Goal: Task Accomplishment & Management: Complete application form

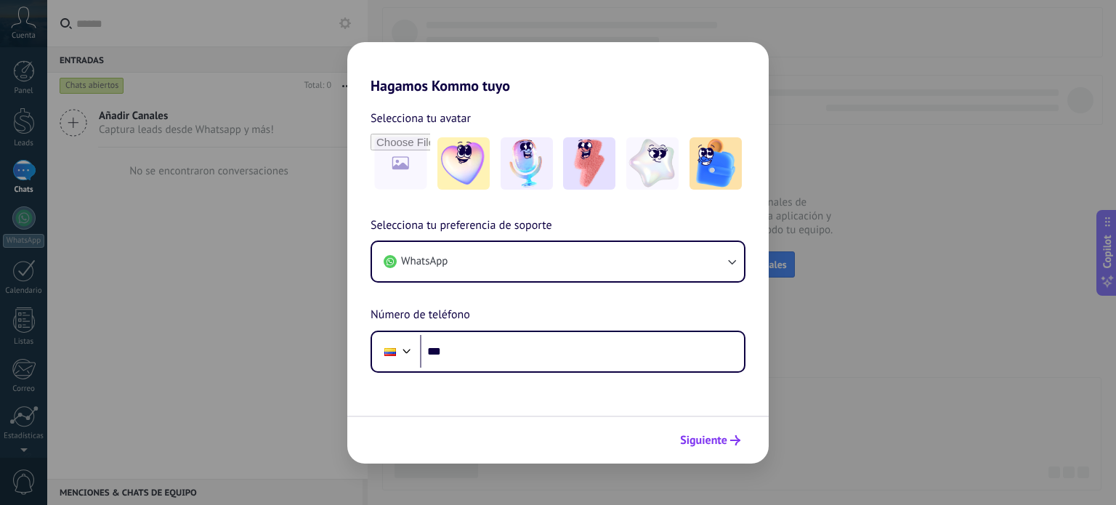
click at [723, 441] on span "Siguiente" at bounding box center [703, 440] width 47 height 10
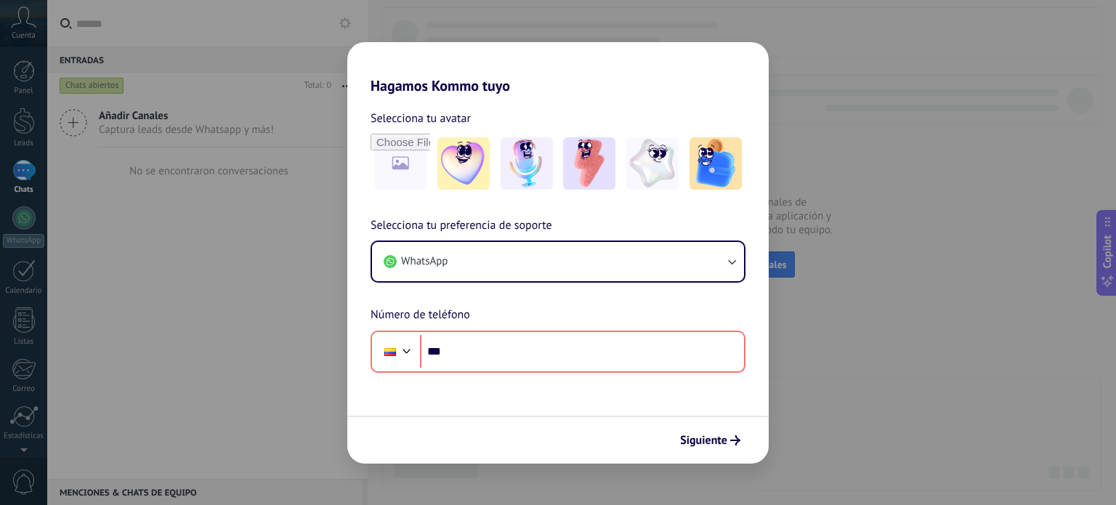
click at [840, 189] on div "Hagamos Kommo tuyo Selecciona tu avatar Selecciona tu preferencia de soporte Wh…" at bounding box center [558, 252] width 1116 height 505
click at [196, 112] on div "Hagamos Kommo tuyo Selecciona tu avatar Selecciona tu preferencia de soporte Wh…" at bounding box center [558, 252] width 1116 height 505
click at [452, 173] on img at bounding box center [463, 163] width 52 height 52
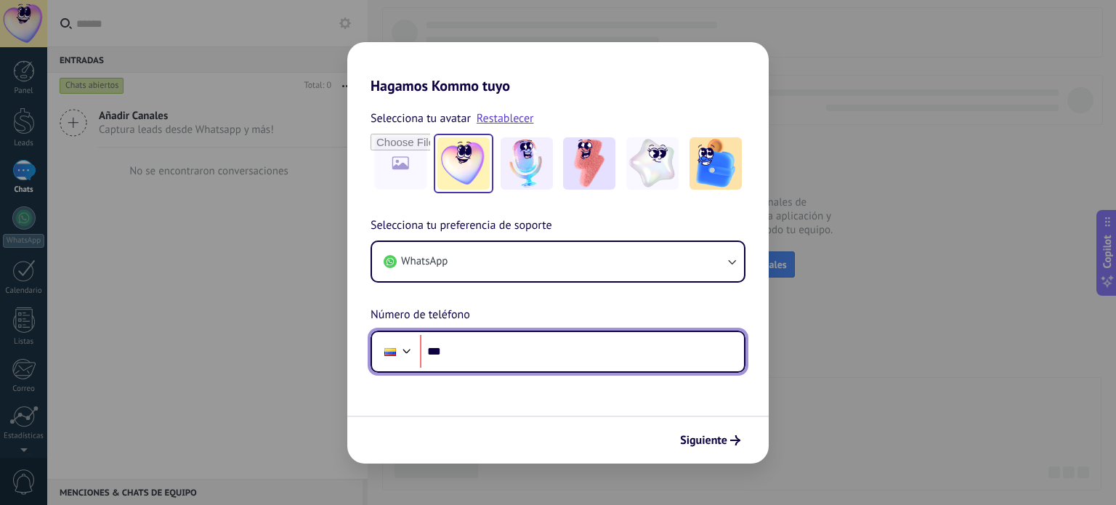
click at [521, 342] on input "***" at bounding box center [582, 351] width 324 height 33
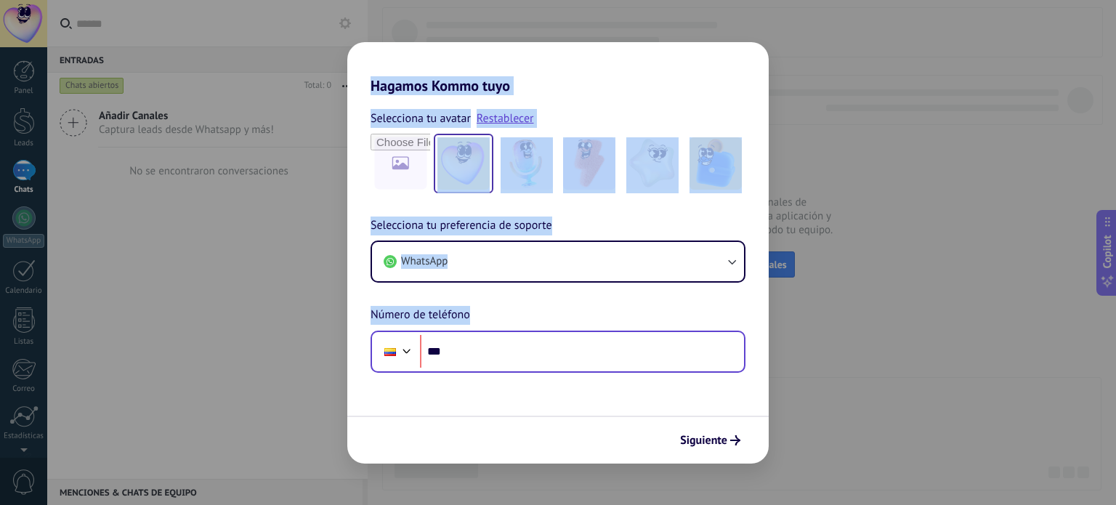
drag, startPoint x: 170, startPoint y: 263, endPoint x: 503, endPoint y: 352, distance: 345.0
click at [503, 352] on div "Hagamos Kommo tuyo Selecciona tu avatar Restablecer Selecciona tu preferencia d…" at bounding box center [558, 252] width 1116 height 505
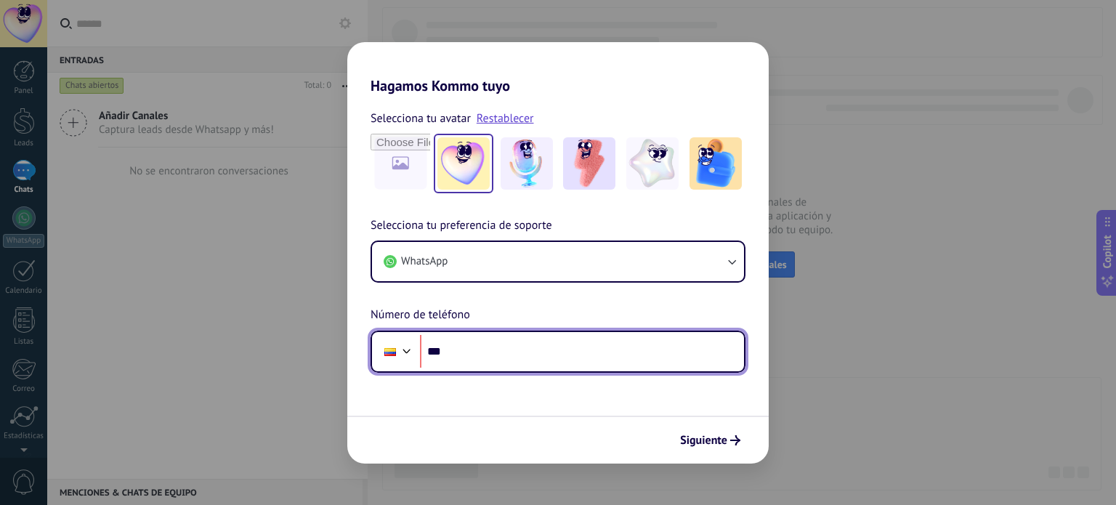
click at [503, 352] on input "***" at bounding box center [582, 351] width 324 height 33
type input "**********"
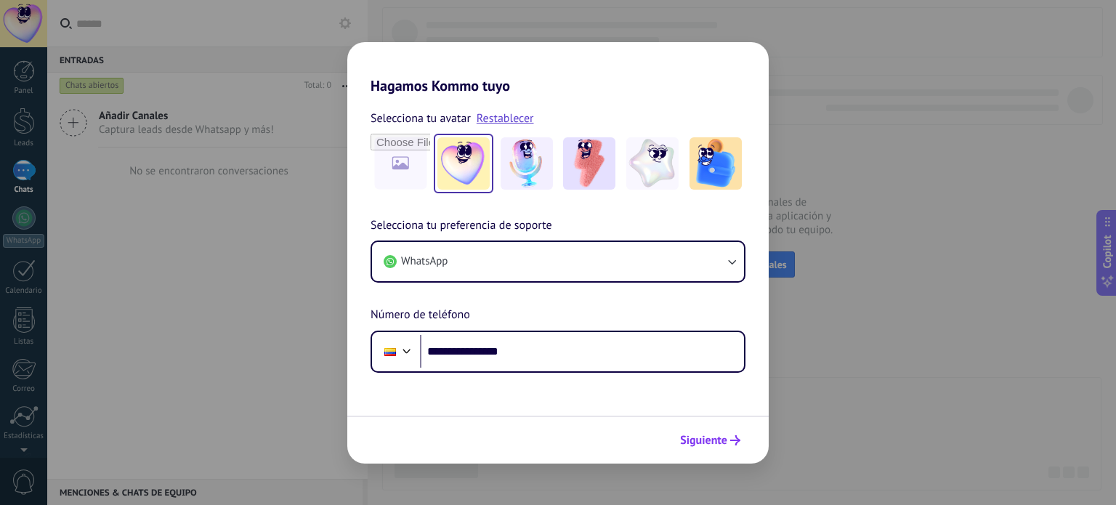
click at [722, 447] on button "Siguiente" at bounding box center [709, 440] width 73 height 25
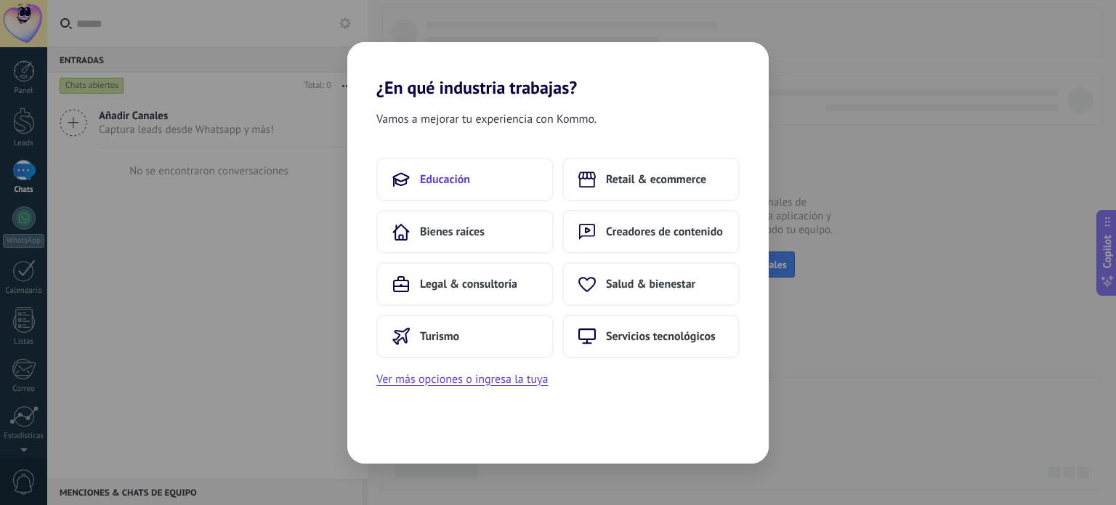
click at [506, 184] on button "Educación" at bounding box center [464, 180] width 177 height 44
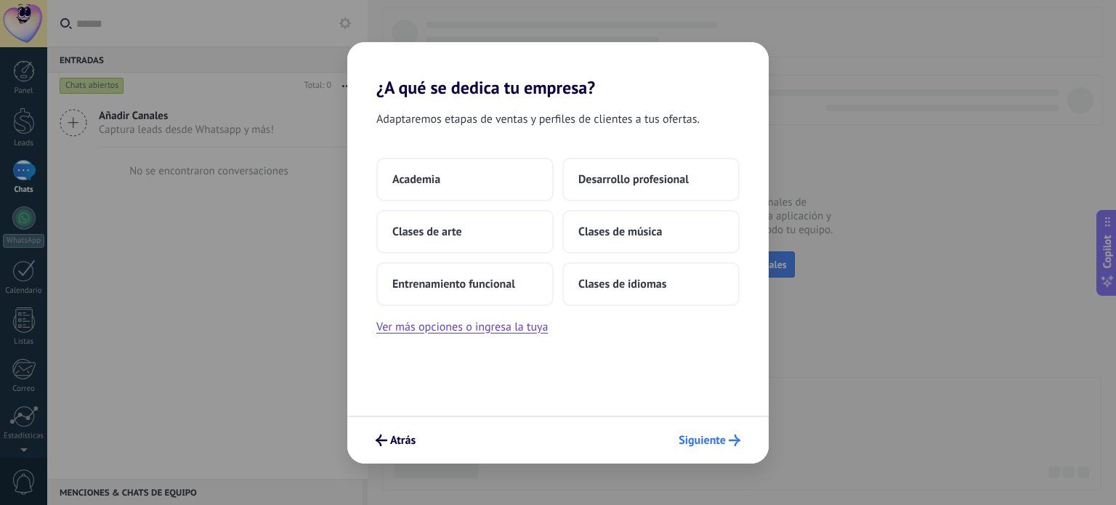
click at [686, 448] on button "Siguiente" at bounding box center [709, 440] width 75 height 25
click at [621, 238] on span "Clases de música" at bounding box center [620, 231] width 84 height 15
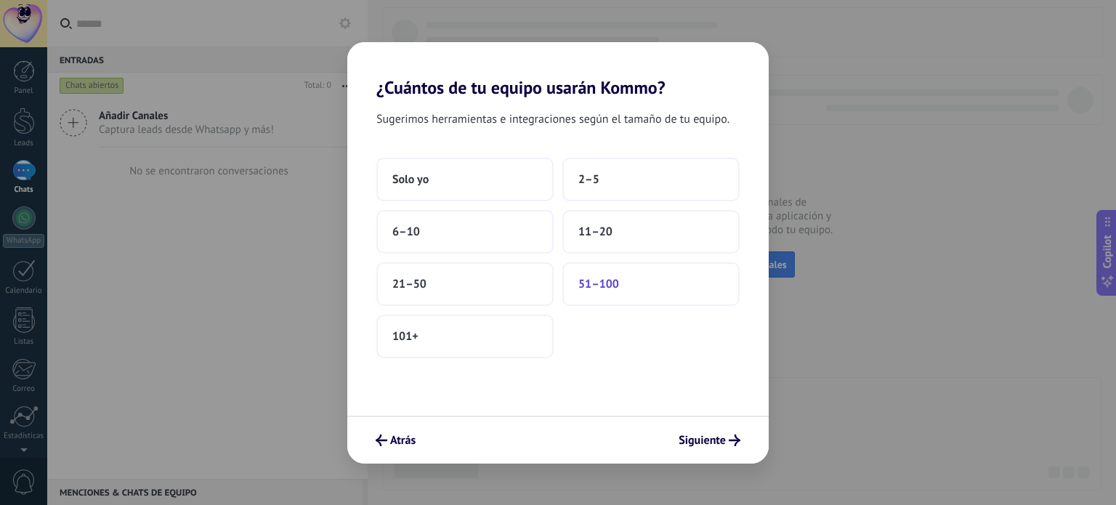
click at [655, 269] on button "51–100" at bounding box center [650, 284] width 177 height 44
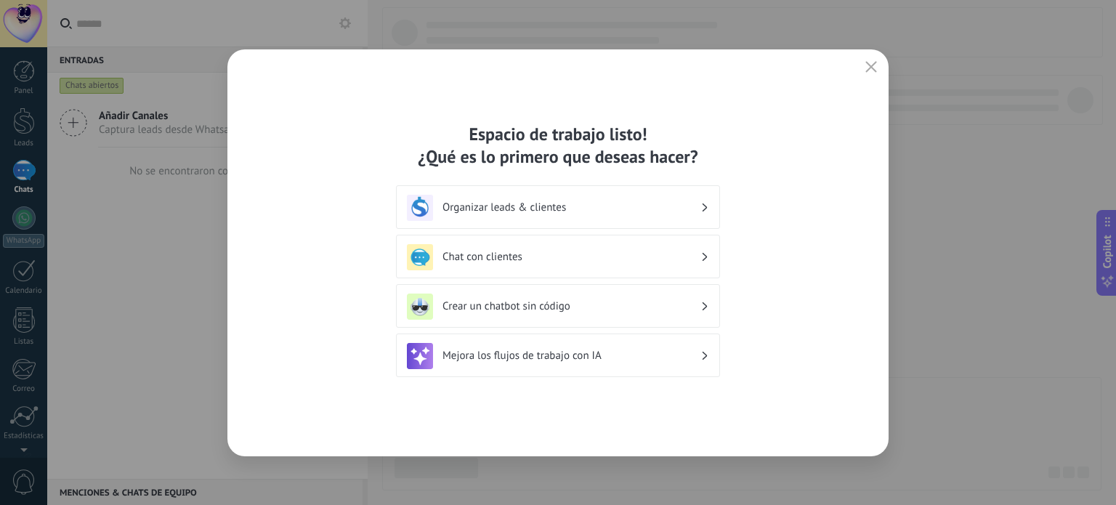
click at [677, 211] on h3 "Organizar leads & clientes" at bounding box center [571, 207] width 258 height 14
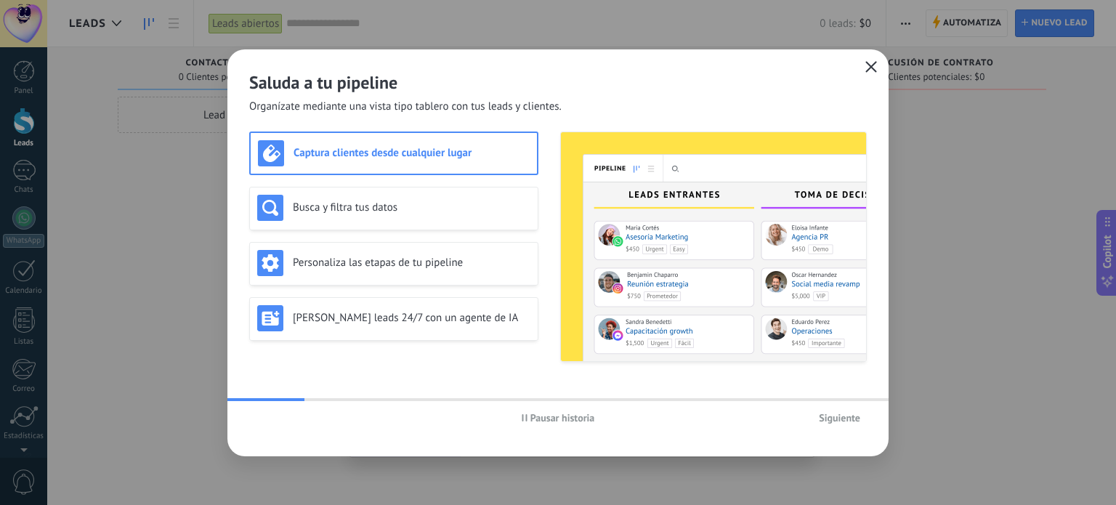
click at [869, 70] on icon "button" at bounding box center [871, 67] width 12 height 12
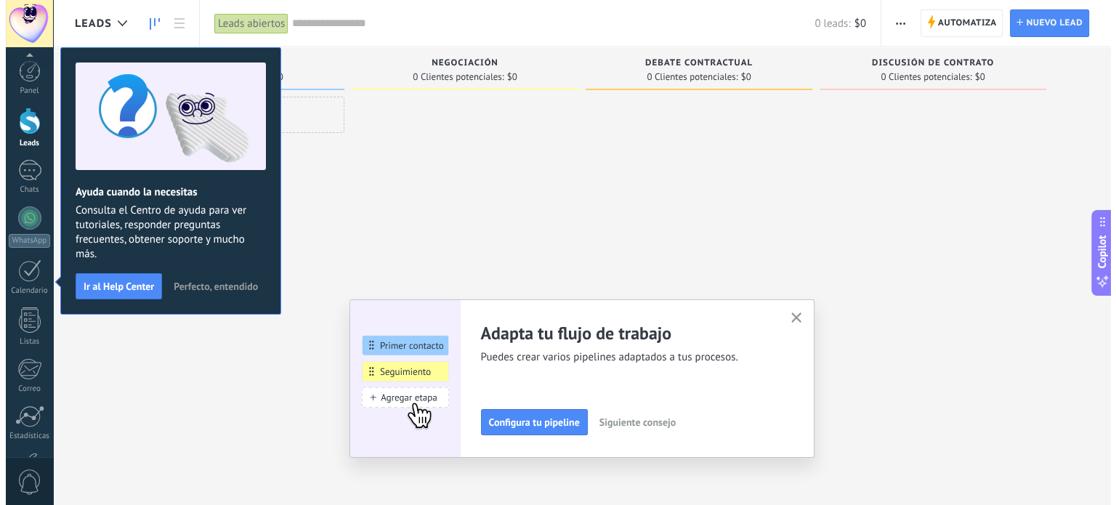
scroll to position [99, 0]
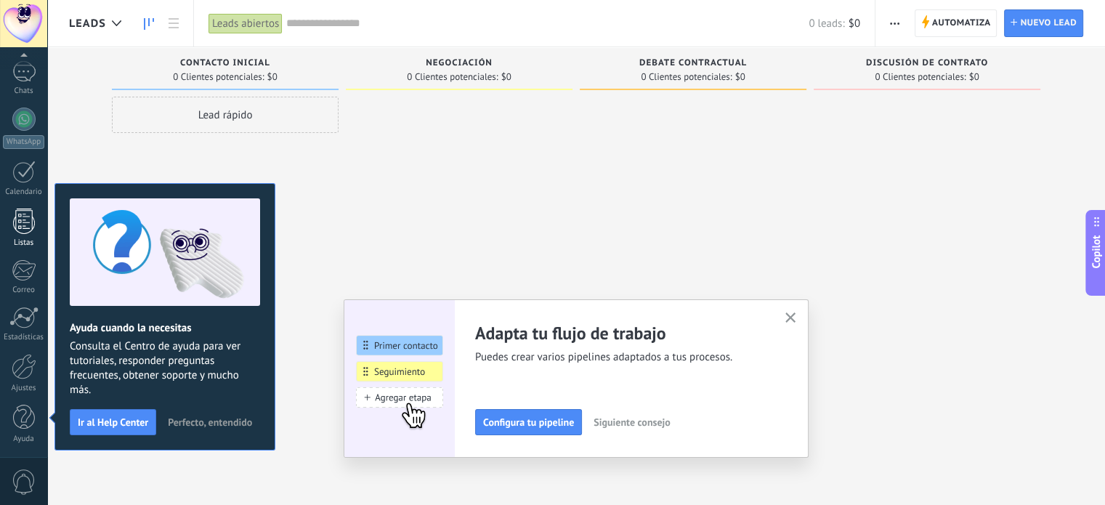
click at [26, 224] on div at bounding box center [24, 220] width 22 height 25
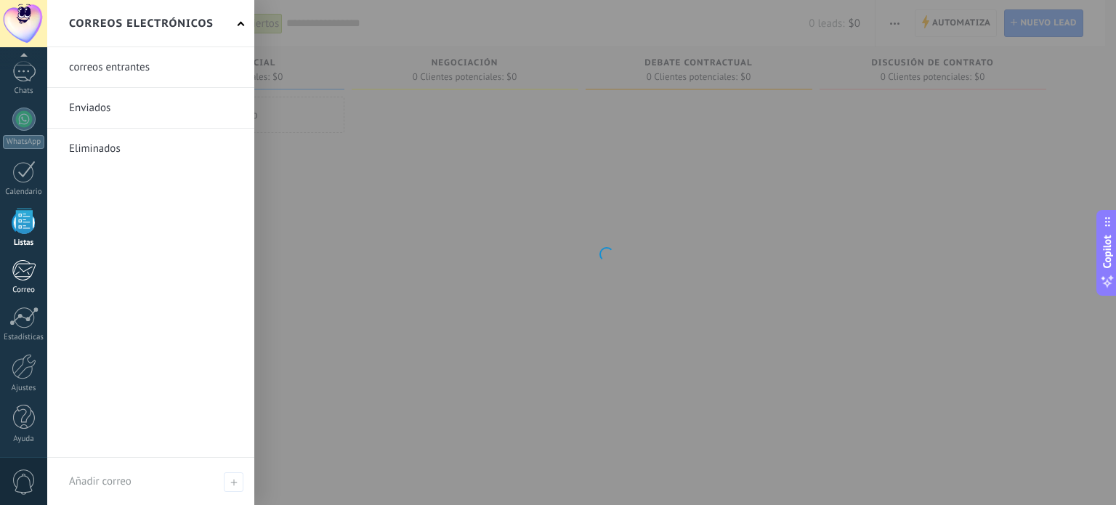
click at [28, 267] on div at bounding box center [24, 270] width 24 height 22
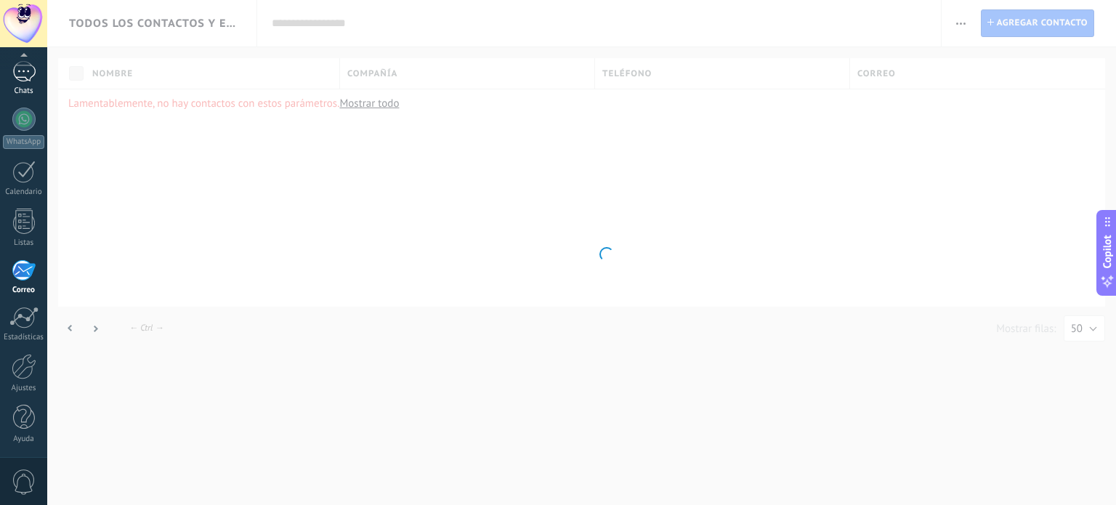
click at [29, 71] on div at bounding box center [23, 71] width 23 height 21
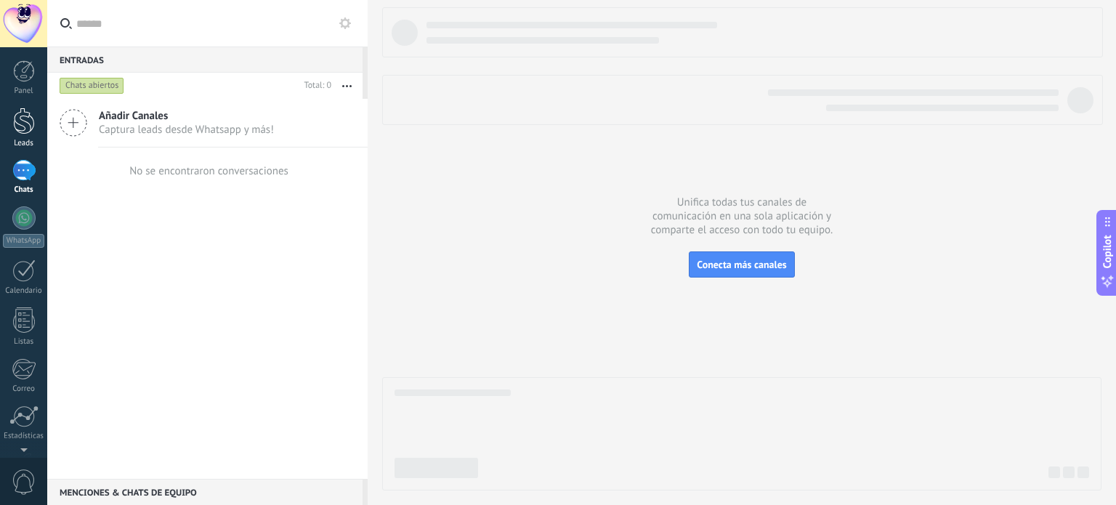
click at [28, 112] on div at bounding box center [24, 120] width 22 height 27
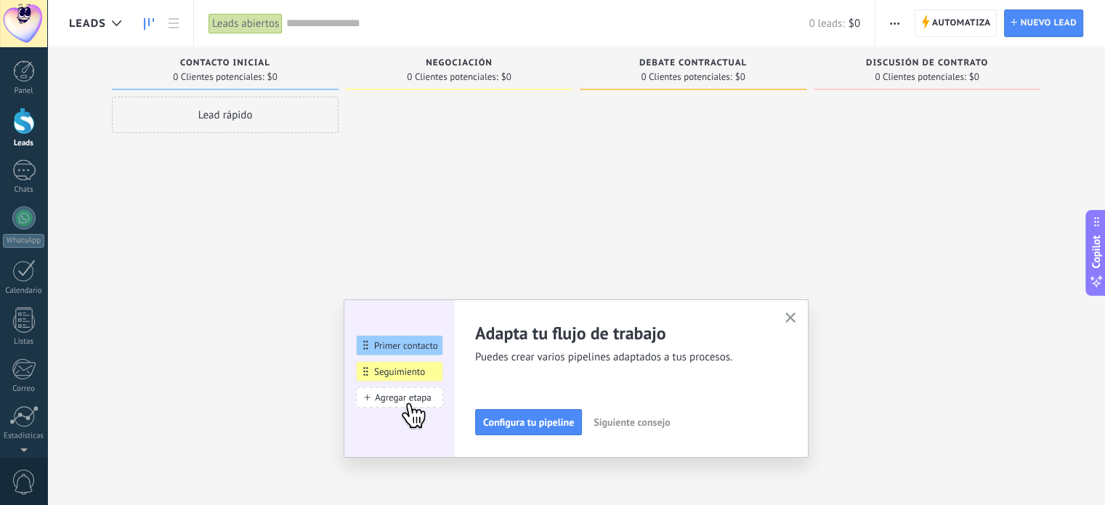
click at [785, 316] on div "Adapta tu flujo de trabajo Puedes crear varios pipelines adaptados a tus proces…" at bounding box center [576, 378] width 465 height 158
click at [790, 316] on icon "button" at bounding box center [790, 317] width 11 height 11
